Goal: Find specific page/section: Find specific page/section

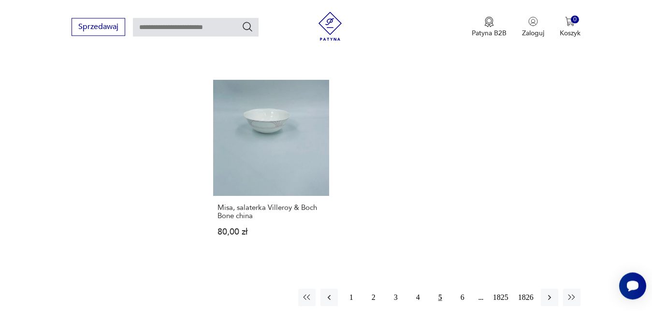
scroll to position [1227, 0]
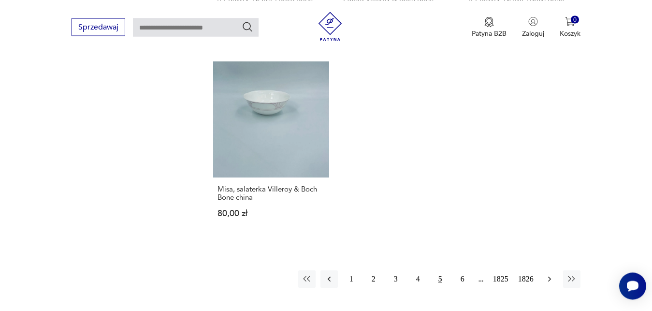
click at [551, 274] on icon "button" at bounding box center [550, 279] width 10 height 10
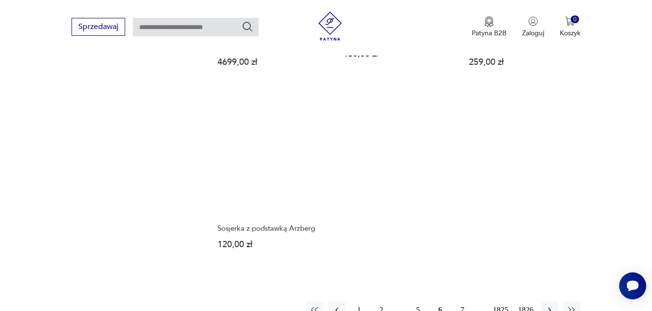
scroll to position [1186, 0]
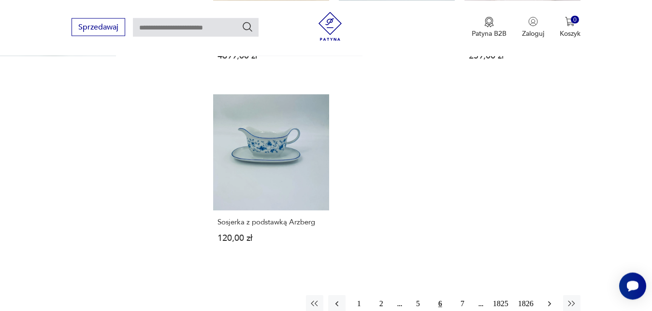
click at [551, 299] on icon "button" at bounding box center [550, 304] width 10 height 10
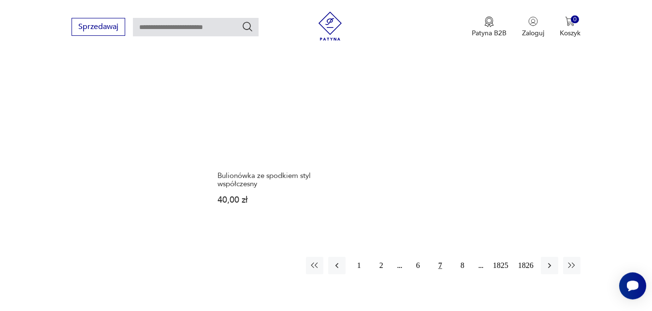
scroll to position [1236, 0]
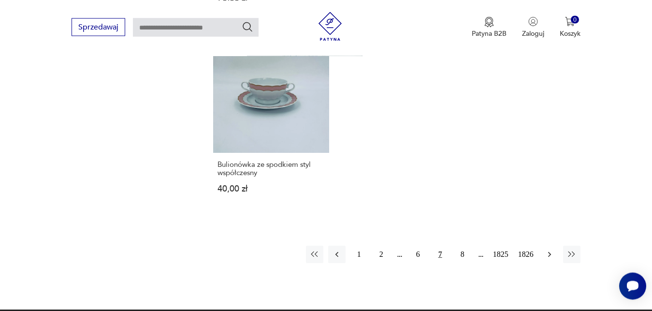
click at [549, 253] on icon "button" at bounding box center [550, 255] width 10 height 10
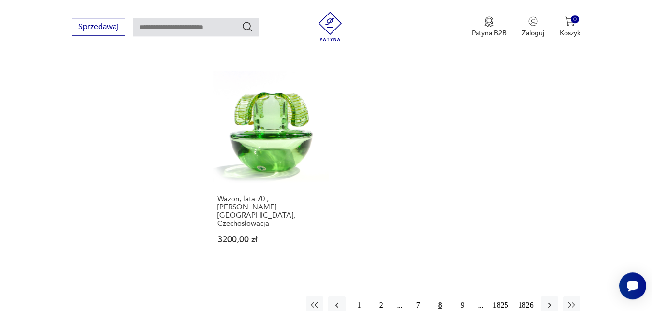
scroll to position [1211, 0]
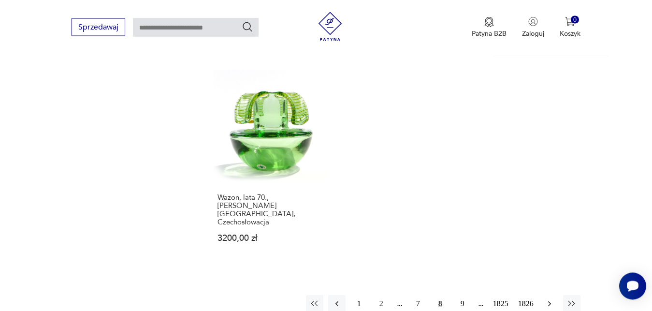
click at [549, 299] on icon "button" at bounding box center [550, 304] width 10 height 10
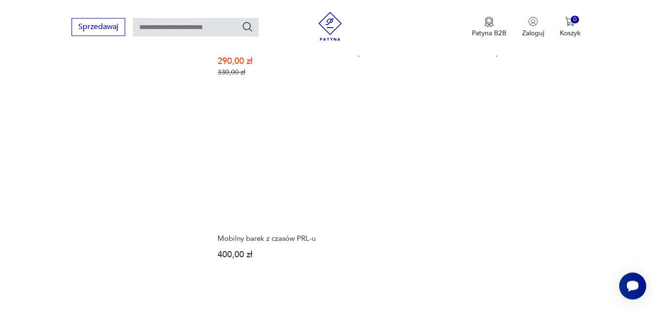
scroll to position [1260, 0]
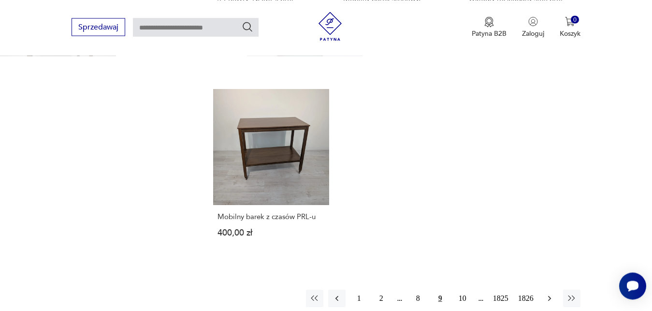
click at [552, 294] on icon "button" at bounding box center [550, 299] width 10 height 10
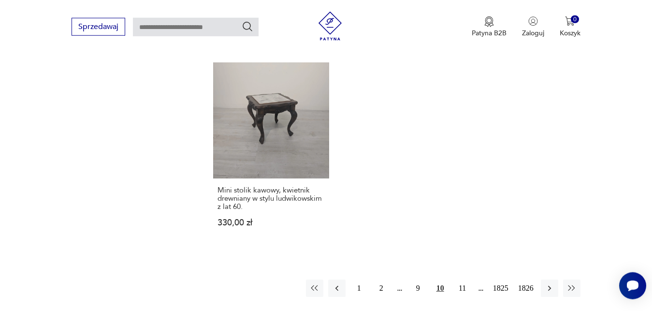
scroll to position [1260, 0]
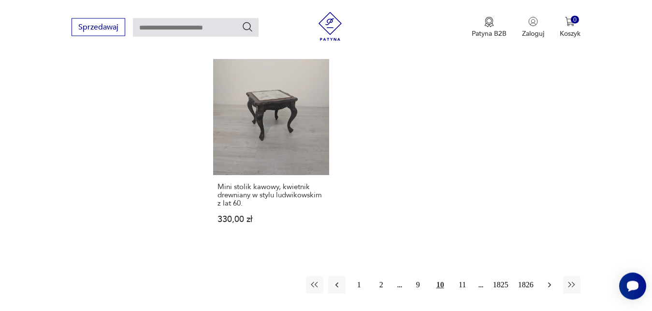
click at [549, 282] on icon "button" at bounding box center [549, 284] width 3 height 5
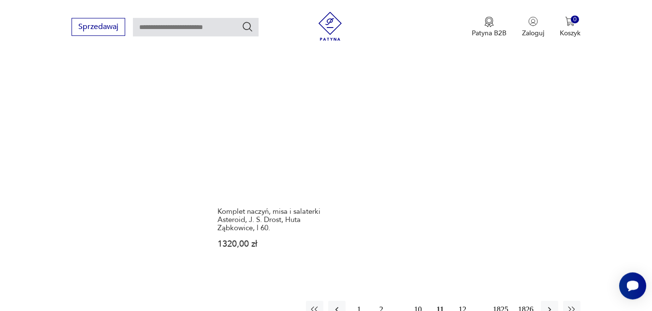
scroll to position [1236, 0]
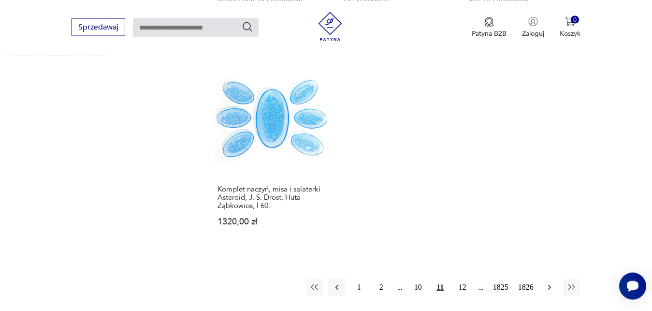
click at [550, 284] on icon "button" at bounding box center [549, 286] width 3 height 5
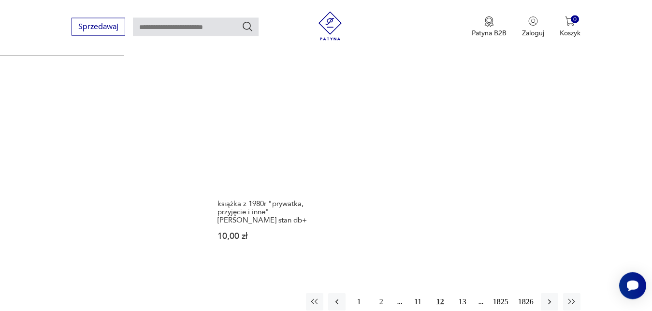
scroll to position [1236, 0]
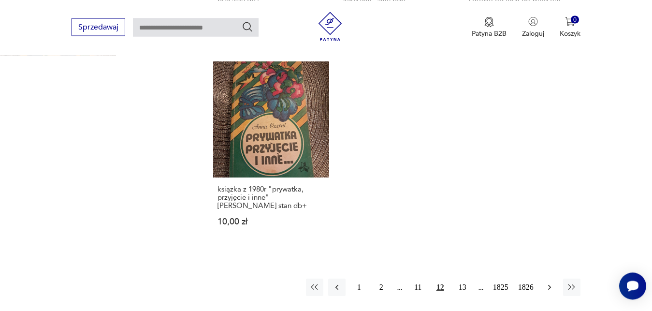
click at [551, 284] on icon "button" at bounding box center [549, 286] width 3 height 5
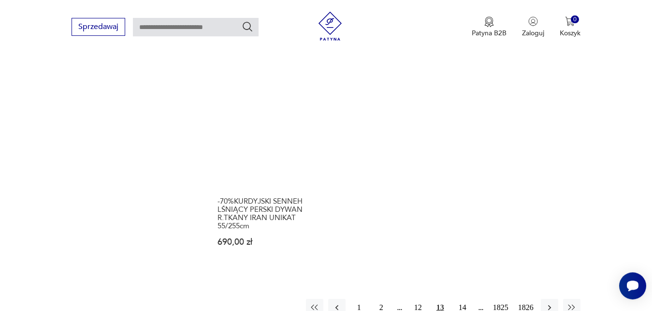
scroll to position [1244, 0]
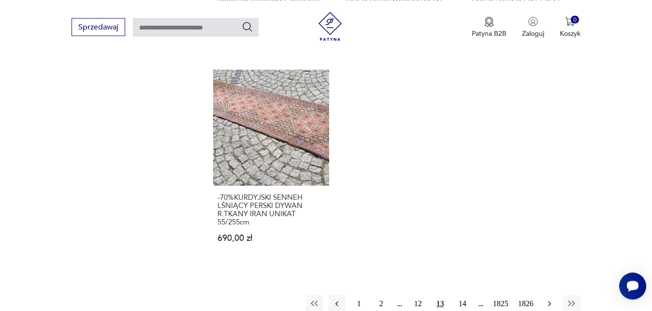
click at [549, 299] on icon "button" at bounding box center [550, 304] width 10 height 10
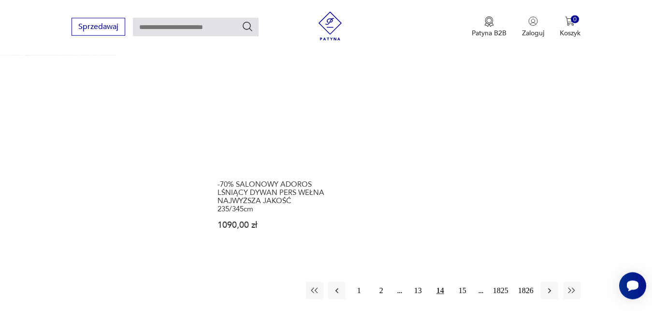
scroll to position [1260, 0]
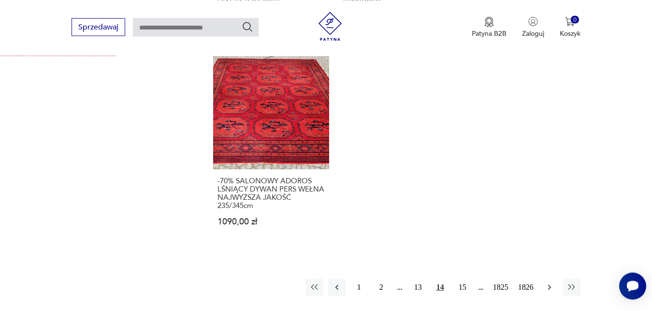
click at [549, 282] on icon "button" at bounding box center [550, 287] width 10 height 10
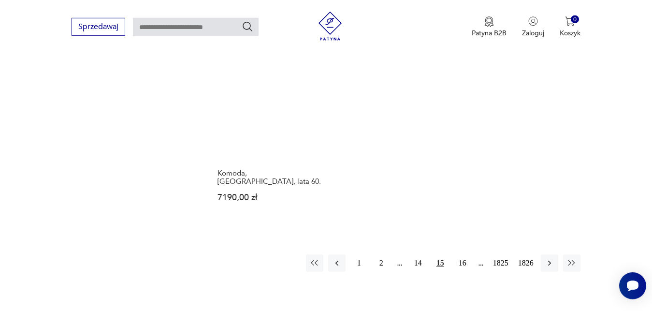
scroll to position [1285, 0]
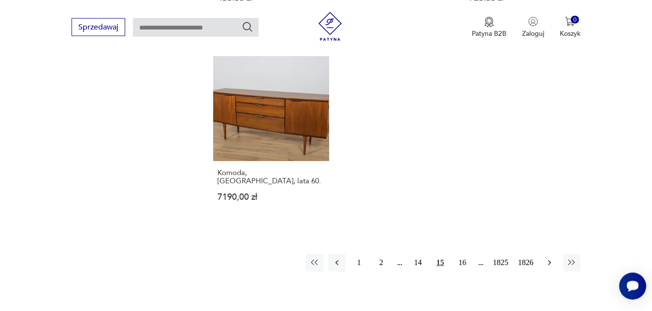
click at [551, 261] on icon "button" at bounding box center [550, 263] width 10 height 10
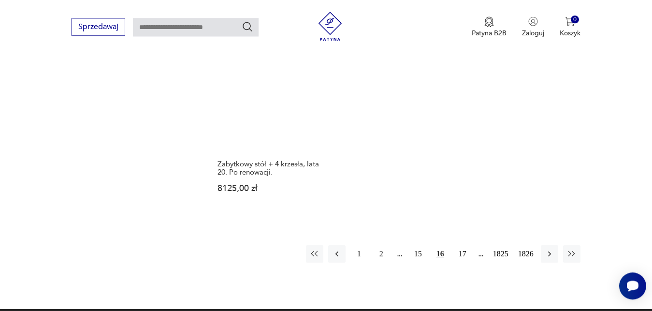
scroll to position [1310, 0]
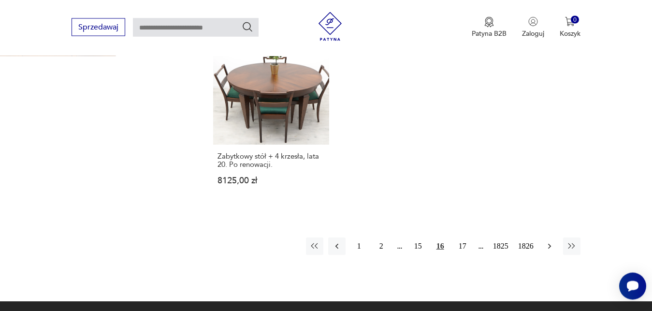
click at [550, 241] on icon "button" at bounding box center [550, 246] width 10 height 10
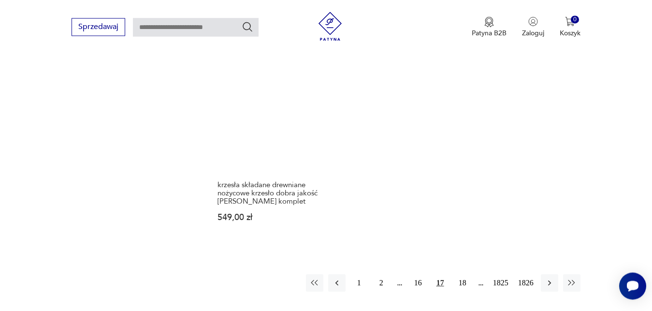
scroll to position [1236, 0]
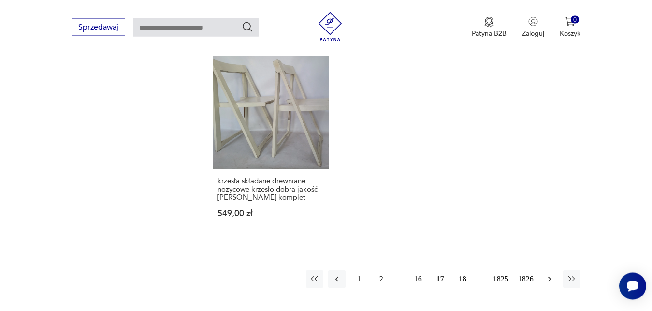
click at [552, 274] on icon "button" at bounding box center [550, 279] width 10 height 10
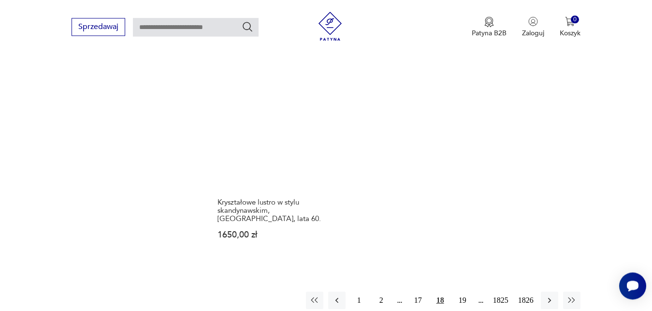
scroll to position [1236, 0]
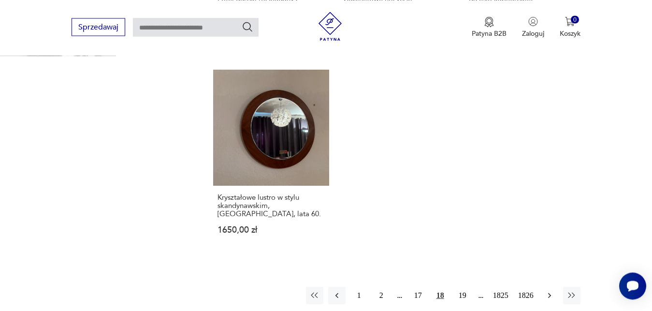
click at [551, 293] on icon "button" at bounding box center [549, 295] width 3 height 5
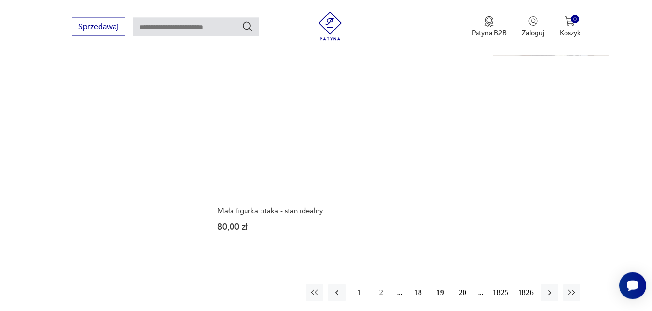
scroll to position [1260, 0]
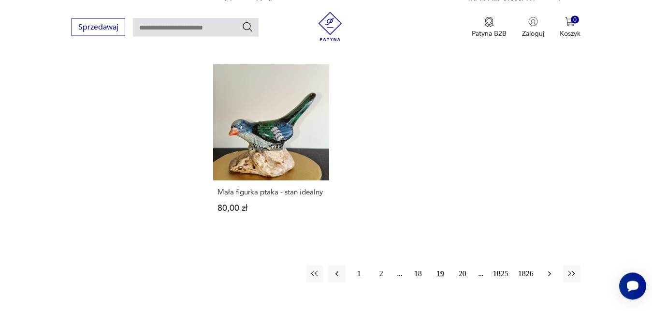
click at [551, 271] on icon "button" at bounding box center [549, 273] width 3 height 5
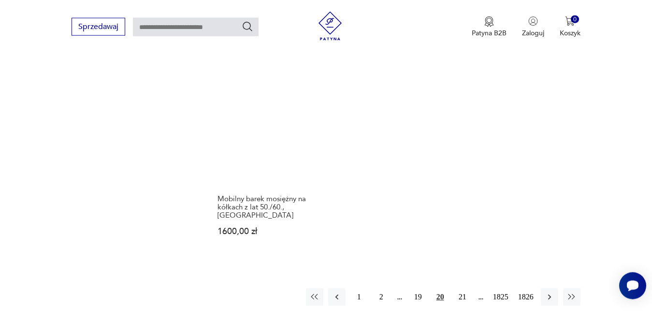
scroll to position [1211, 0]
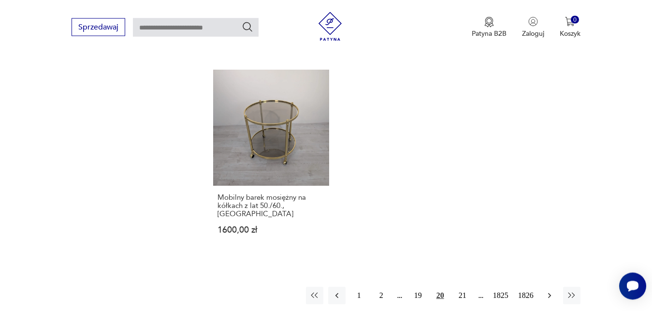
click at [553, 291] on icon "button" at bounding box center [550, 296] width 10 height 10
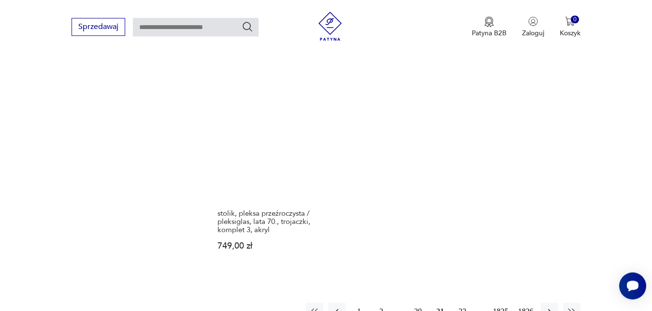
scroll to position [1236, 0]
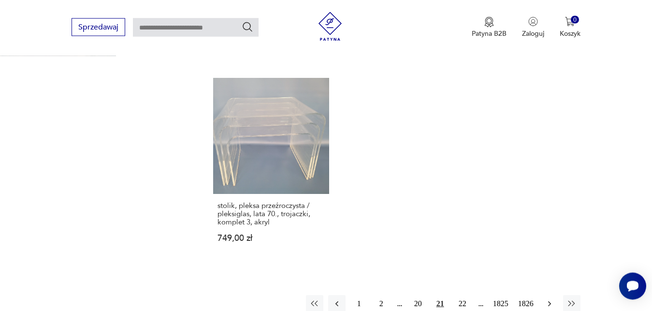
click at [550, 301] on icon "button" at bounding box center [549, 303] width 3 height 5
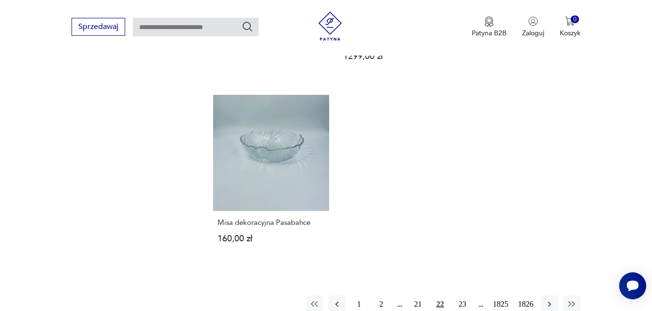
scroll to position [1236, 0]
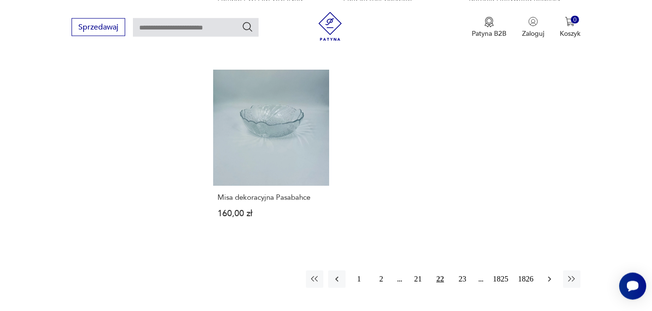
click at [552, 274] on icon "button" at bounding box center [550, 279] width 10 height 10
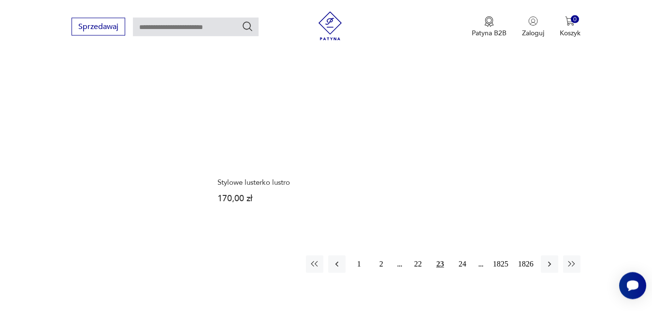
scroll to position [1244, 0]
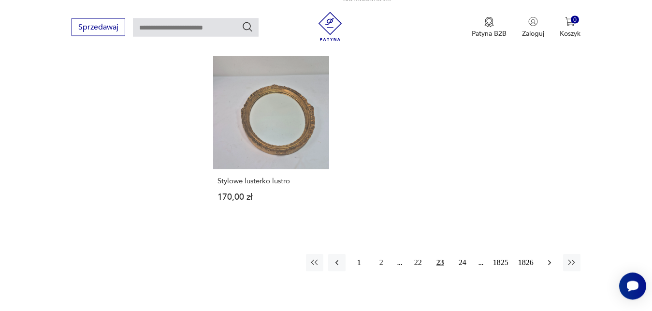
click at [553, 258] on icon "button" at bounding box center [550, 263] width 10 height 10
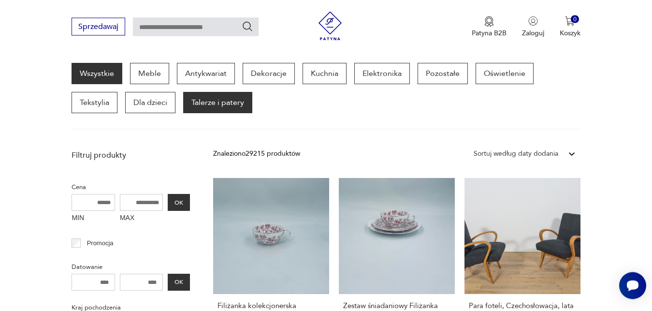
scroll to position [126, 0]
click at [236, 101] on p "Talerze i patery" at bounding box center [217, 102] width 69 height 21
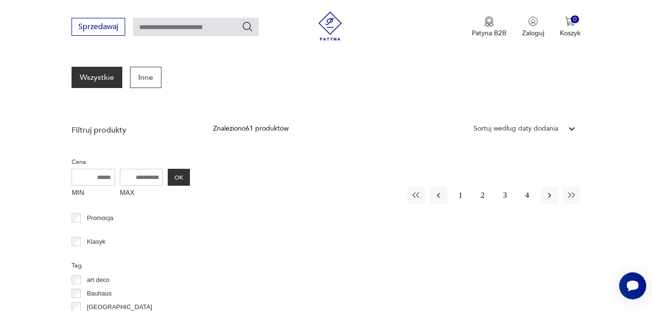
scroll to position [89, 0]
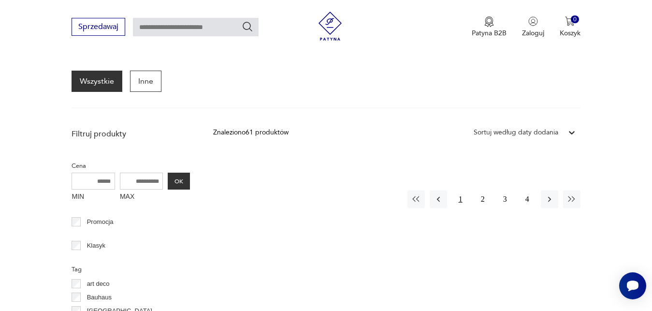
click at [460, 197] on button "1" at bounding box center [460, 199] width 17 height 17
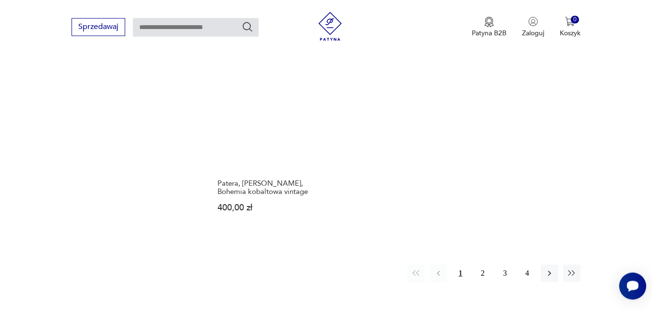
scroll to position [1210, 0]
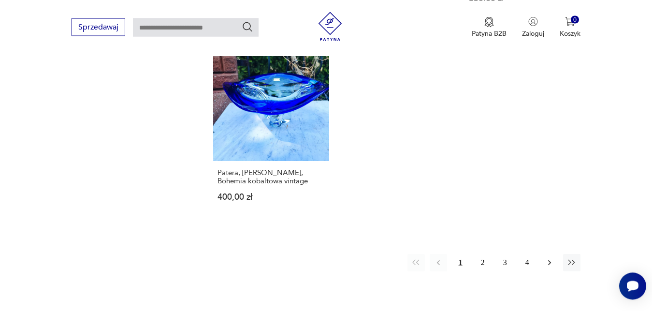
click at [551, 258] on icon "button" at bounding box center [550, 263] width 10 height 10
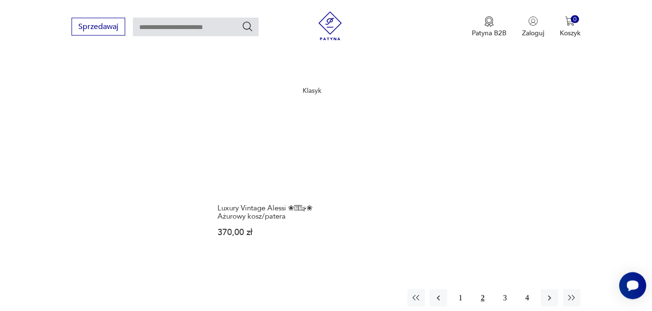
scroll to position [1202, 0]
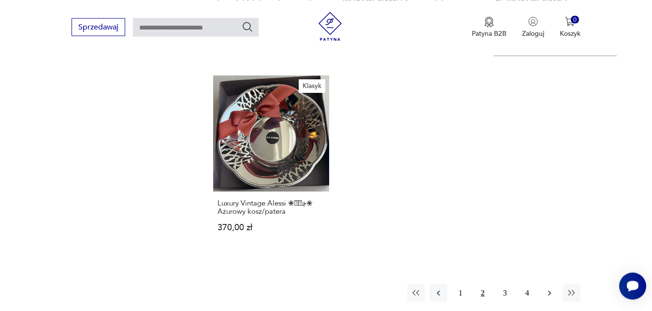
click at [551, 288] on icon "button" at bounding box center [550, 293] width 10 height 10
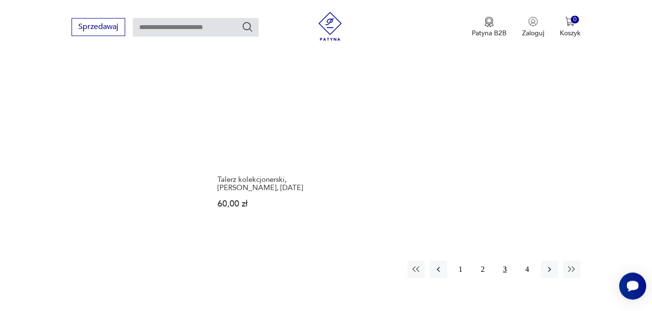
scroll to position [1227, 0]
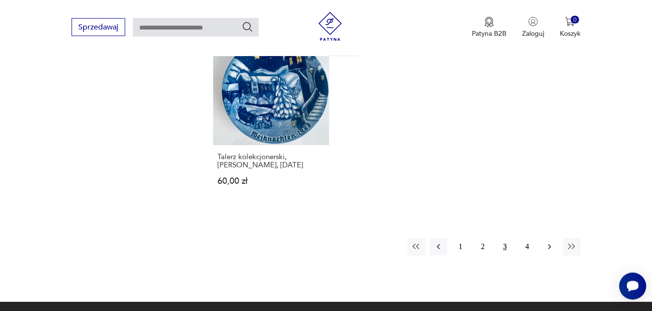
click at [552, 242] on icon "button" at bounding box center [550, 247] width 10 height 10
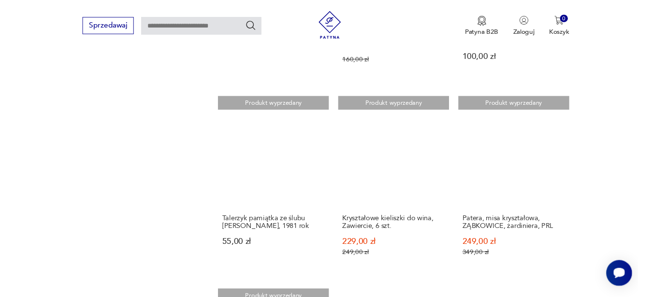
scroll to position [733, 0]
